Goal: Communication & Community: Answer question/provide support

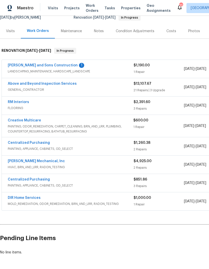
scroll to position [52, 0]
click at [48, 66] on link "[PERSON_NAME] and Sons Construction" at bounding box center [43, 66] width 70 height 4
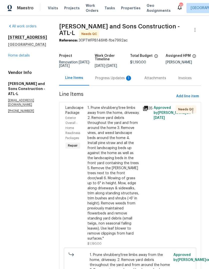
click at [109, 76] on div "Progress Updates 1" at bounding box center [113, 78] width 37 height 5
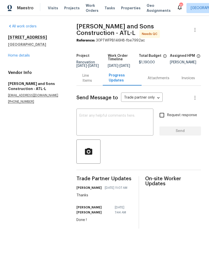
click at [26, 56] on link "Home details" at bounding box center [19, 56] width 22 height 4
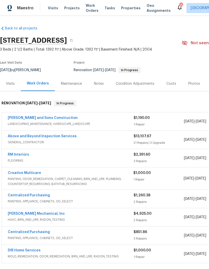
click at [34, 174] on link "Creative Multicare" at bounding box center [24, 173] width 33 height 4
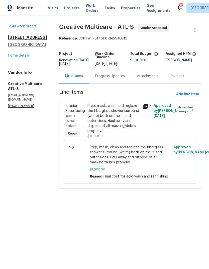
click at [116, 79] on div "Progress Updates" at bounding box center [110, 76] width 30 height 5
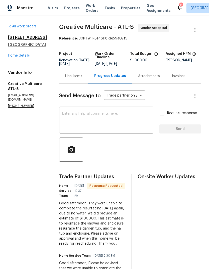
click at [115, 118] on textarea at bounding box center [106, 121] width 88 height 18
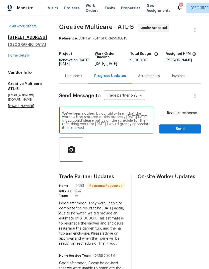
scroll to position [4, 0]
type textarea "We’ve been notified by our utility team that the water will be restored at this…"
click at [164, 118] on input "Request response" at bounding box center [162, 113] width 11 height 11
checkbox input "true"
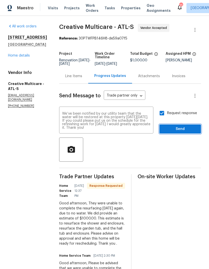
click at [176, 131] on span "Send" at bounding box center [181, 129] width 34 height 6
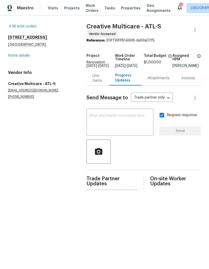
scroll to position [0, 0]
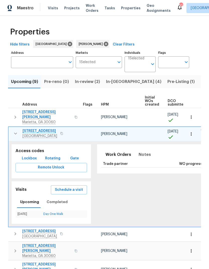
click at [29, 156] on span "Lockbox" at bounding box center [29, 158] width 15 height 6
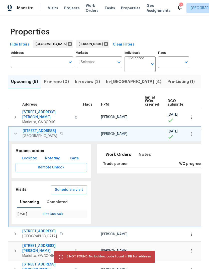
click at [18, 128] on button "button" at bounding box center [16, 133] width 10 height 10
